Goal: Task Accomplishment & Management: Complete application form

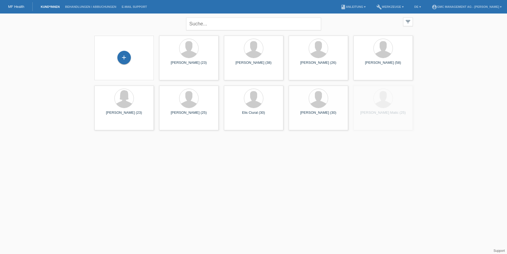
click at [131, 56] on div "+" at bounding box center [124, 58] width 51 height 14
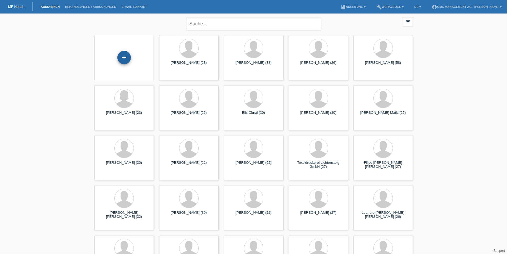
click at [130, 58] on div "+" at bounding box center [123, 57] width 13 height 13
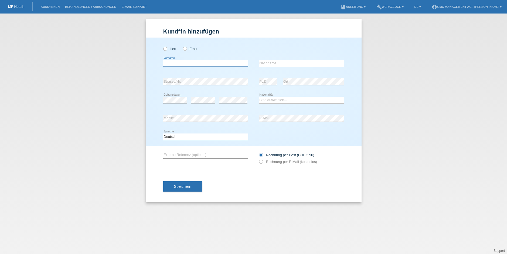
click at [172, 60] on input "text" at bounding box center [205, 63] width 85 height 7
type input "Roman"
type input "Saurer"
click at [162, 46] on icon at bounding box center [162, 46] width 0 height 0
click at [167, 48] on input "Herr" at bounding box center [165, 49] width 4 height 4
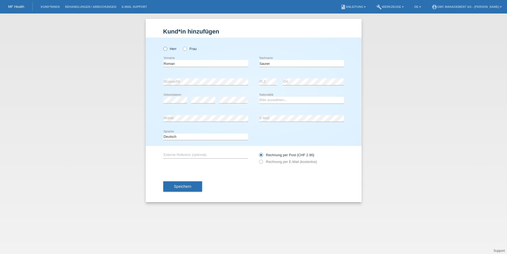
radio input "true"
click at [209, 114] on div "error Mobile" at bounding box center [205, 118] width 85 height 18
click at [271, 102] on select "Bitte auswählen... Schweiz Deutschland Liechtenstein Österreich ------------ Af…" at bounding box center [301, 100] width 85 height 6
click at [259, 78] on div "error PLZ error Ort" at bounding box center [301, 82] width 85 height 18
click at [40, 0] on html "MF Health Kund*innen Behandlungen / Abbuchungen E-Mail Support menu account_cir…" at bounding box center [253, 6] width 507 height 13
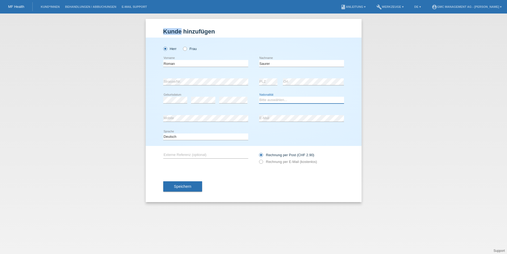
click at [270, 100] on select "Bitte auswählen... Schweiz Deutschland Liechtenstein Österreich ------------ Af…" at bounding box center [301, 100] width 85 height 6
select select "CH"
click at [140, 117] on div "Kund*in hinzufügen Kunde hinzufügen Kundin hinzufügen Herr Frau Roman error Vor…" at bounding box center [253, 133] width 507 height 240
click at [258, 159] on icon at bounding box center [258, 159] width 0 height 0
click at [263, 162] on input "Rechnung per E-Mail (kostenlos)" at bounding box center [261, 162] width 4 height 7
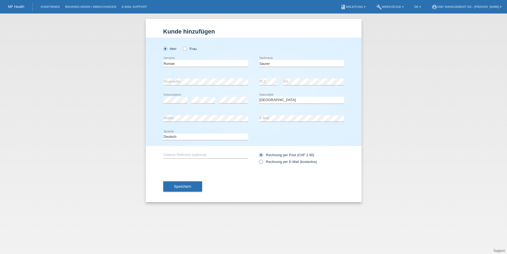
radio input "true"
click at [188, 186] on span "Speichern" at bounding box center [182, 186] width 17 height 4
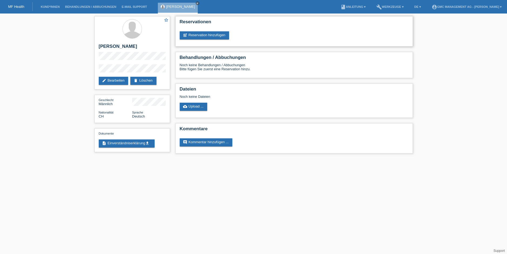
click at [213, 39] on div "Reservationen post_add Reservation hinzufügen" at bounding box center [293, 31] width 237 height 30
click at [212, 34] on link "post_add Reservation hinzufügen" at bounding box center [205, 35] width 50 height 8
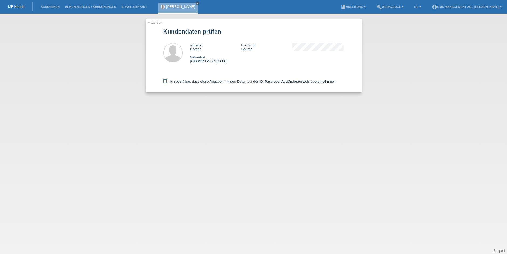
click at [165, 81] on icon at bounding box center [165, 81] width 4 height 4
click at [165, 81] on input "Ich bestätige, dass diese Angaben mit den Daten auf der ID, Pass oder Ausländer…" at bounding box center [165, 81] width 4 height 4
checkbox input "true"
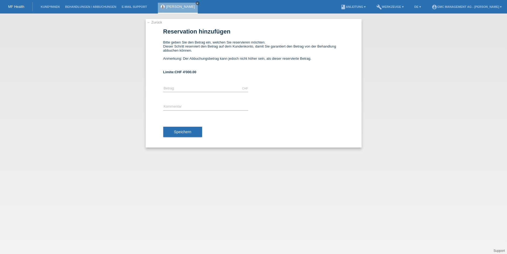
click at [196, 4] on icon "close" at bounding box center [197, 3] width 3 height 3
click at [51, 6] on link "Kund*innen" at bounding box center [50, 6] width 24 height 3
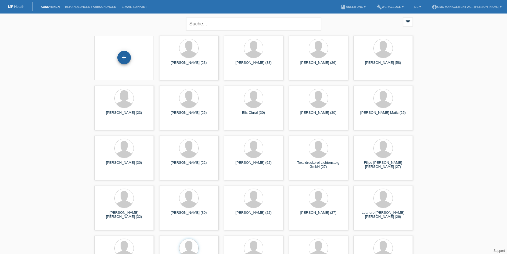
click at [127, 57] on div "+" at bounding box center [124, 57] width 13 height 9
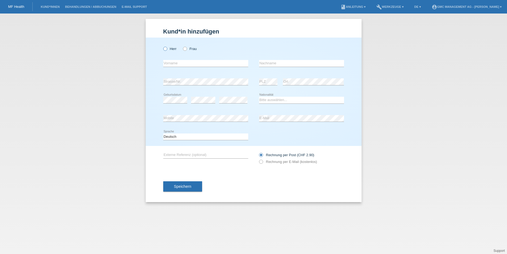
click at [168, 49] on label "Herr" at bounding box center [169, 49] width 13 height 4
click at [167, 49] on input "Herr" at bounding box center [165, 49] width 4 height 4
radio input "true"
click at [189, 47] on label "Frau" at bounding box center [190, 49] width 14 height 4
click at [186, 47] on input "Frau" at bounding box center [185, 49] width 4 height 4
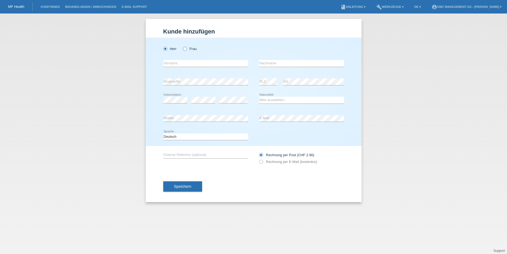
radio input "true"
click at [173, 47] on label "Herr" at bounding box center [169, 49] width 13 height 4
click at [167, 47] on input "Herr" at bounding box center [165, 49] width 4 height 4
radio input "true"
drag, startPoint x: 175, startPoint y: 60, endPoint x: 177, endPoint y: 64, distance: 4.6
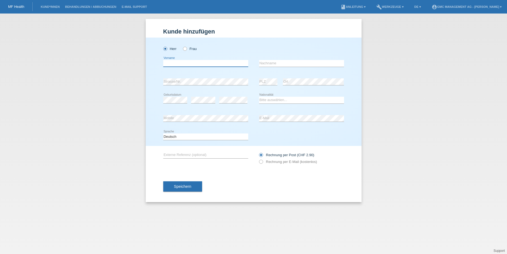
click at [175, 60] on input "text" at bounding box center [205, 63] width 85 height 7
type input "Giuseppe"
type input "Violante"
click at [106, 78] on div "Kund*in hinzufügen Kunde hinzufügen Kundin hinzufügen Herr Frau Giuseppe error …" at bounding box center [253, 133] width 507 height 240
click at [278, 100] on select "Bitte auswählen... Schweiz Deutschland Liechtenstein Österreich ------------ Af…" at bounding box center [301, 100] width 85 height 6
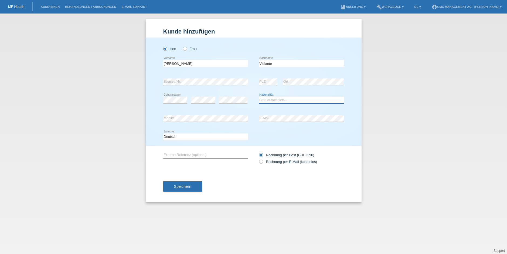
select select "CH"
click at [288, 159] on label "Rechnung per E-Mail (kostenlos)" at bounding box center [288, 161] width 58 height 4
click at [263, 159] on input "Rechnung per E-Mail (kostenlos)" at bounding box center [261, 162] width 4 height 7
radio input "true"
click at [184, 184] on span "Speichern" at bounding box center [182, 186] width 17 height 4
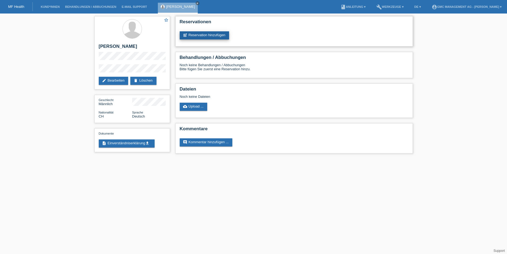
click at [209, 37] on link "post_add Reservation hinzufügen" at bounding box center [205, 35] width 50 height 8
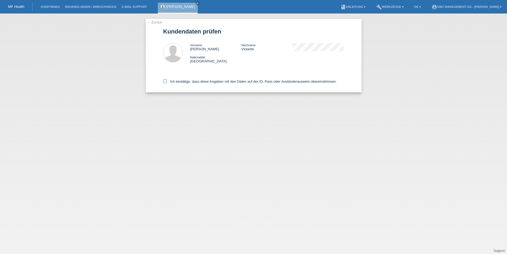
click at [164, 80] on icon at bounding box center [165, 81] width 4 height 4
click at [164, 80] on input "Ich bestätige, dass diese Angaben mit den Daten auf der ID, Pass oder Ausländer…" at bounding box center [165, 81] width 4 height 4
checkbox input "true"
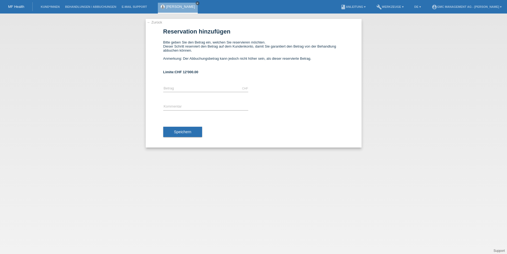
click at [198, 3] on icon "close" at bounding box center [197, 3] width 3 height 3
